Goal: Information Seeking & Learning: Check status

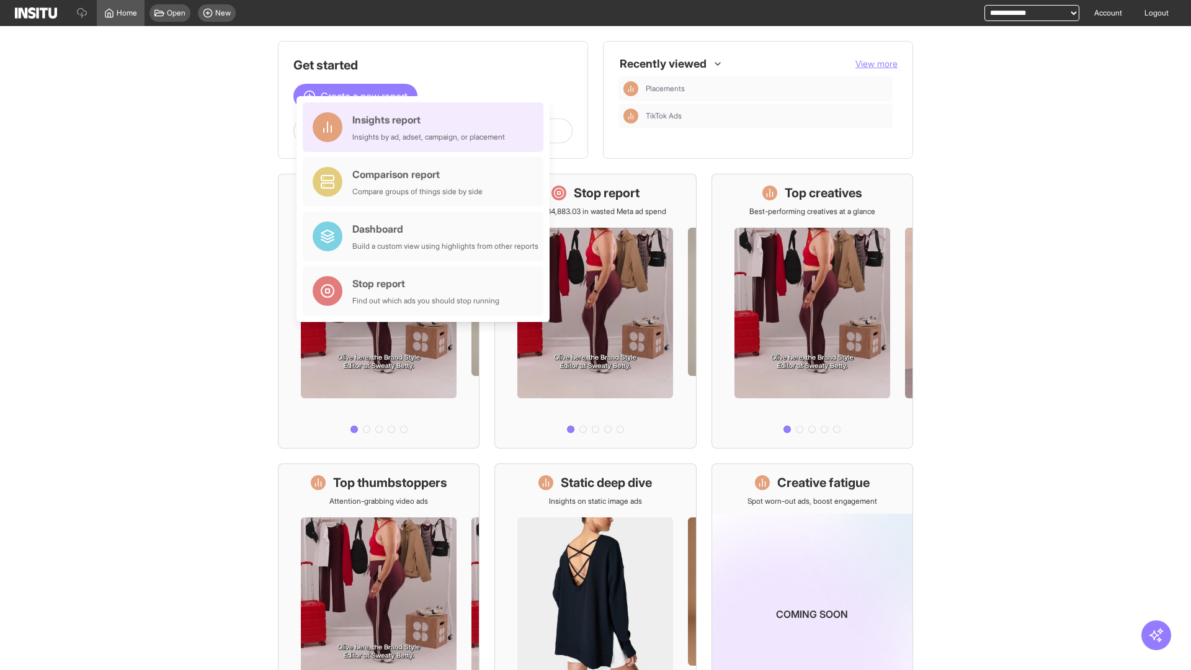
click at [426, 127] on div "Insights report Insights by ad, adset, campaign, or placement" at bounding box center [428, 127] width 153 height 30
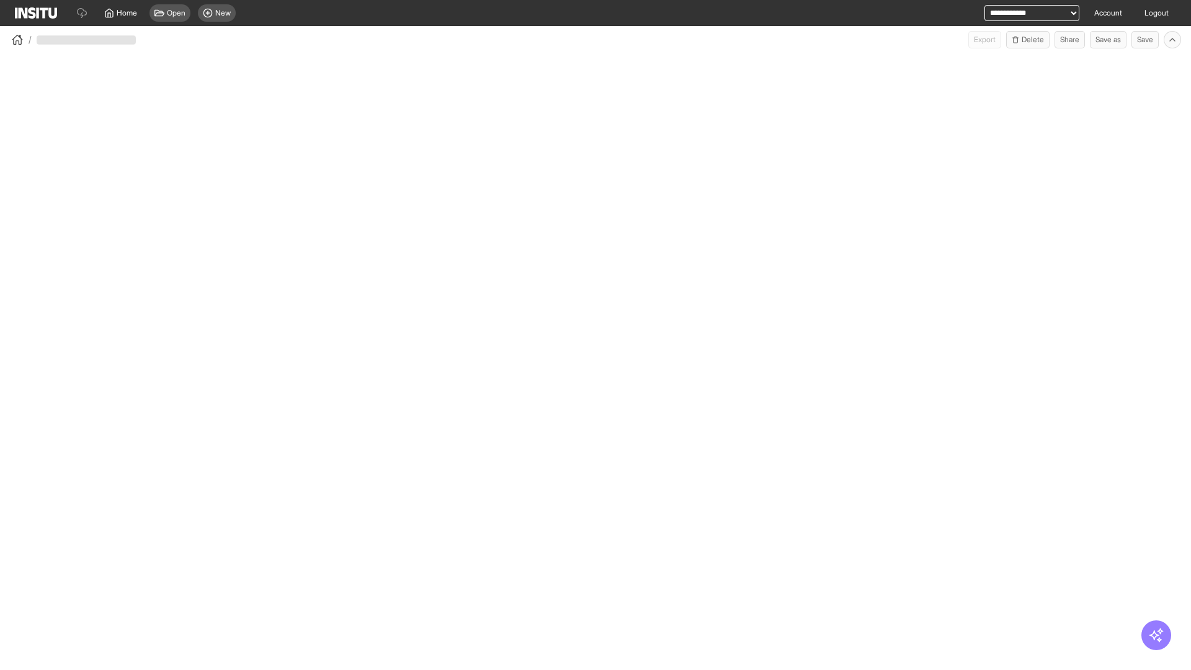
select select "**"
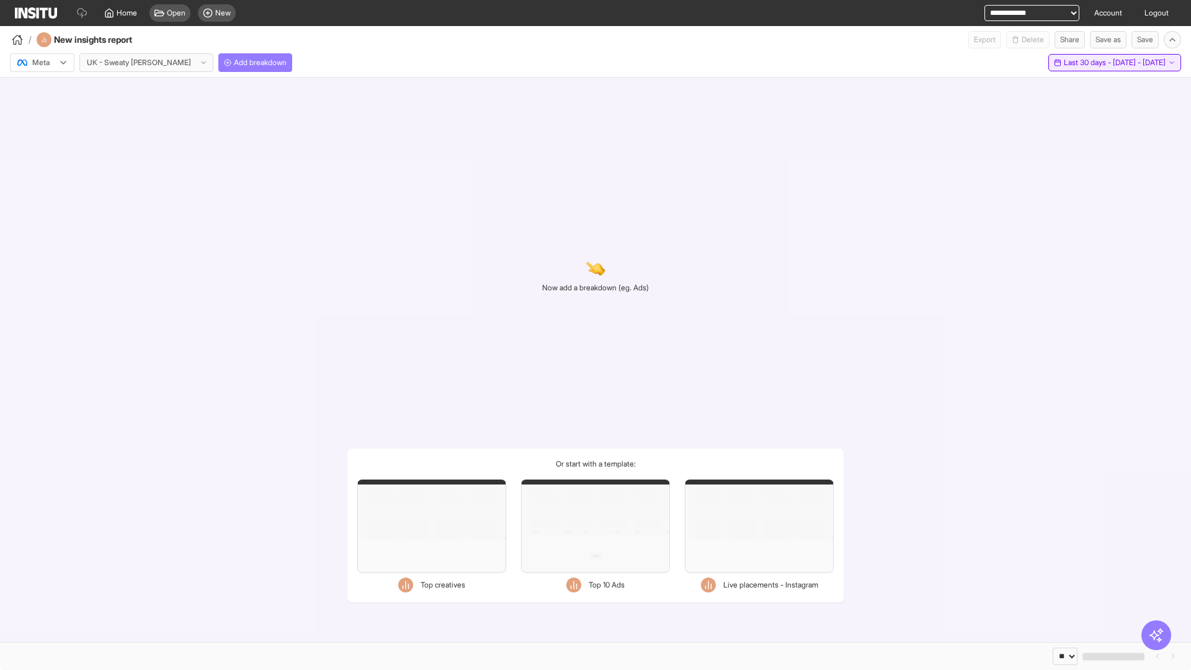
click at [1086, 63] on span "Last 30 days - [DATE] - [DATE]" at bounding box center [1115, 63] width 102 height 10
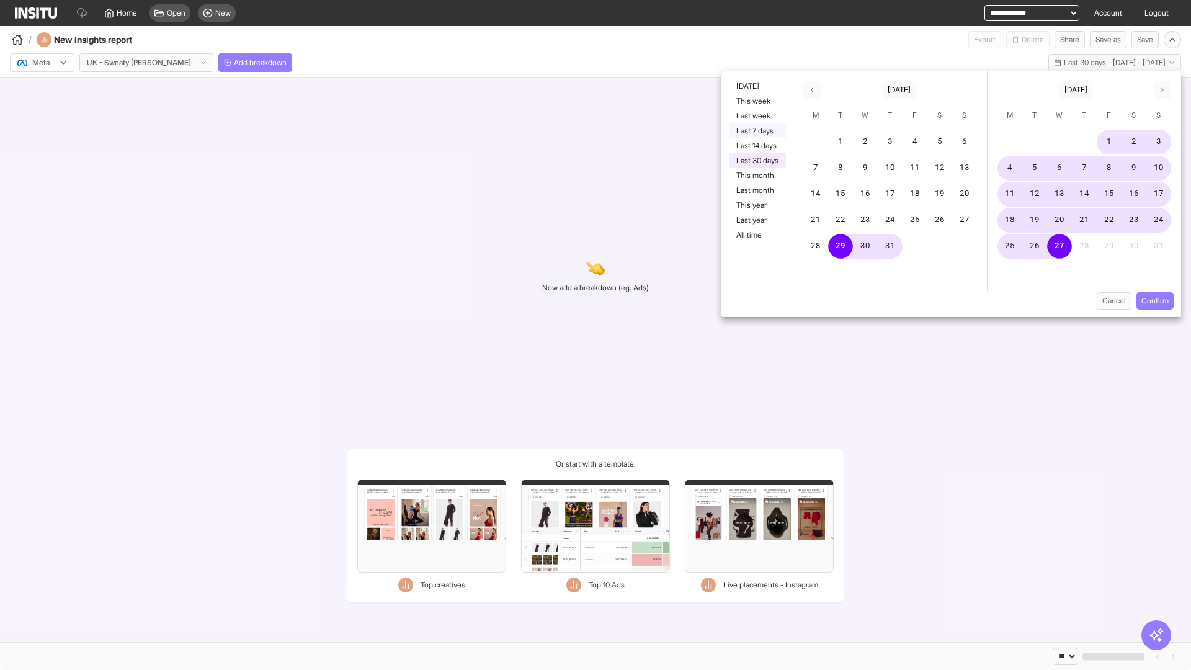
click at [756, 131] on button "Last 7 days" at bounding box center [757, 130] width 57 height 15
